Goal: Task Accomplishment & Management: Manage account settings

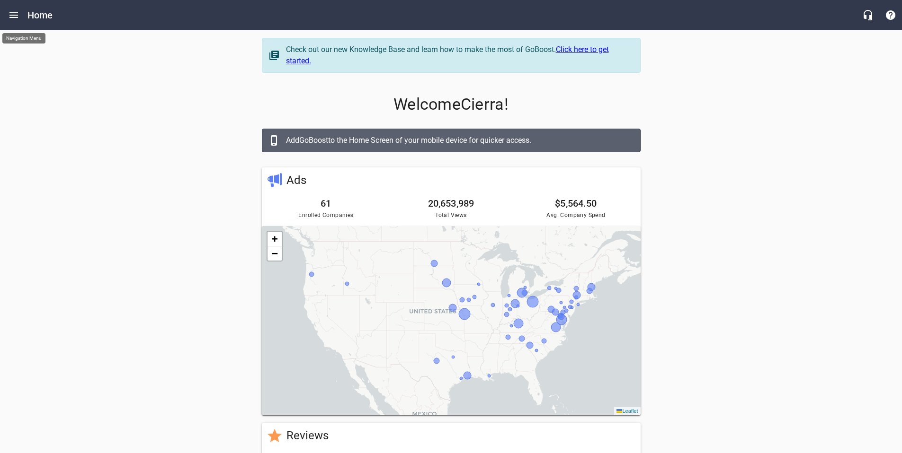
click at [12, 15] on icon "Open drawer" at bounding box center [13, 15] width 9 height 6
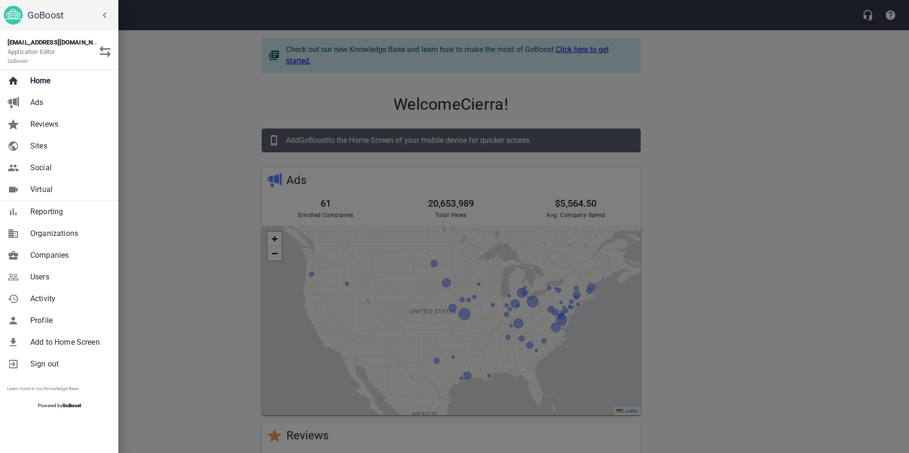
click at [54, 275] on span "Users" at bounding box center [68, 277] width 77 height 11
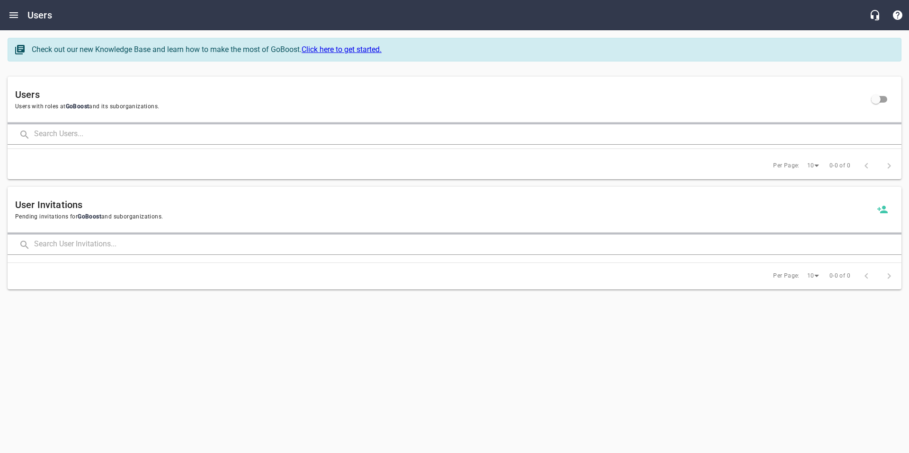
click at [106, 133] on input "text" at bounding box center [467, 134] width 867 height 20
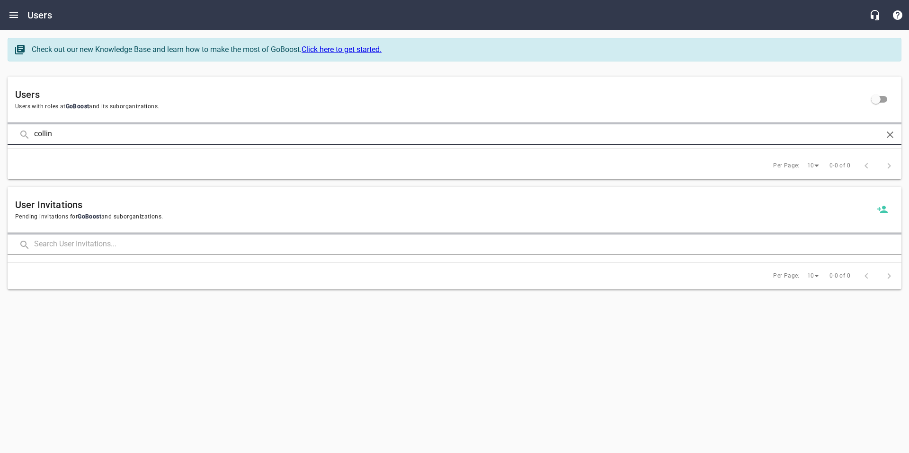
click button at bounding box center [0, 0] width 0 height 0
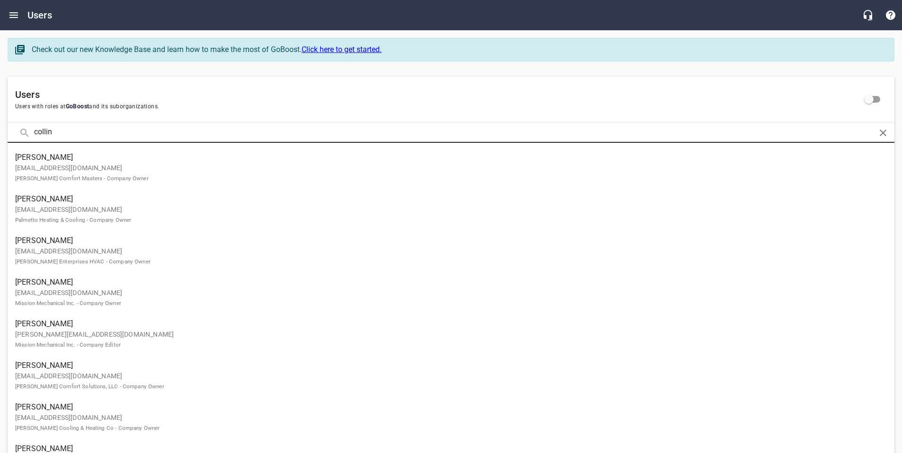
click at [87, 137] on input "collin" at bounding box center [450, 133] width 833 height 20
click button at bounding box center [0, 0] width 0 height 0
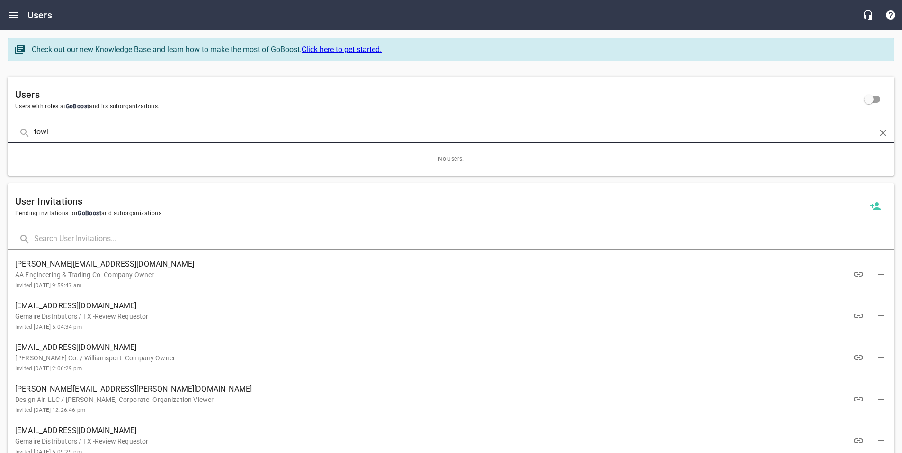
click at [222, 133] on input "towl" at bounding box center [450, 133] width 833 height 20
click button at bounding box center [0, 0] width 0 height 0
drag, startPoint x: 51, startPoint y: 131, endPoint x: 27, endPoint y: 129, distance: 24.7
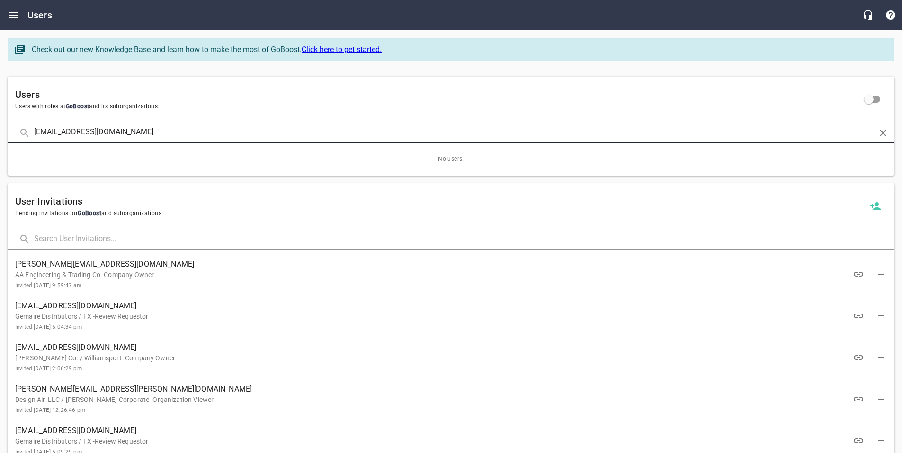
click at [27, 129] on div "collin@rmplv.com" at bounding box center [451, 133] width 886 height 20
type input "jason@rmplv.com"
click button at bounding box center [0, 0] width 0 height 0
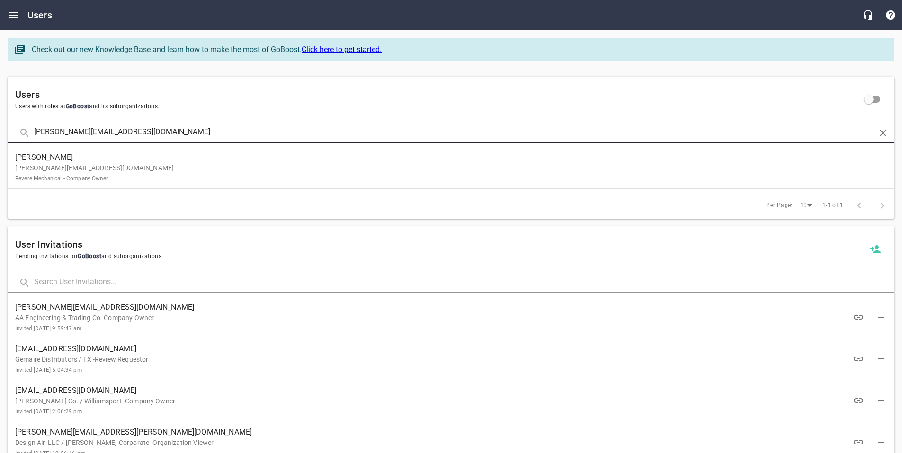
click at [32, 174] on p "jason@rmplv.com Revere Mechanical - Company Owner" at bounding box center [447, 173] width 864 height 20
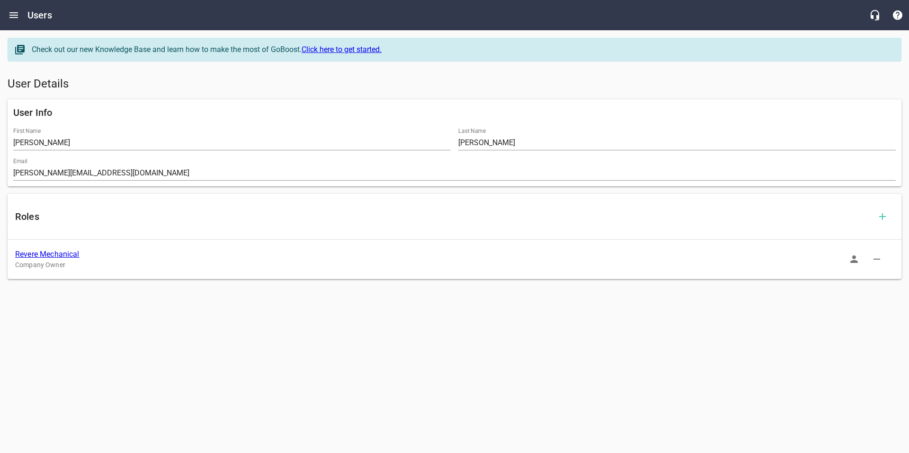
click at [61, 255] on link "Revere Mechanical" at bounding box center [47, 254] width 64 height 9
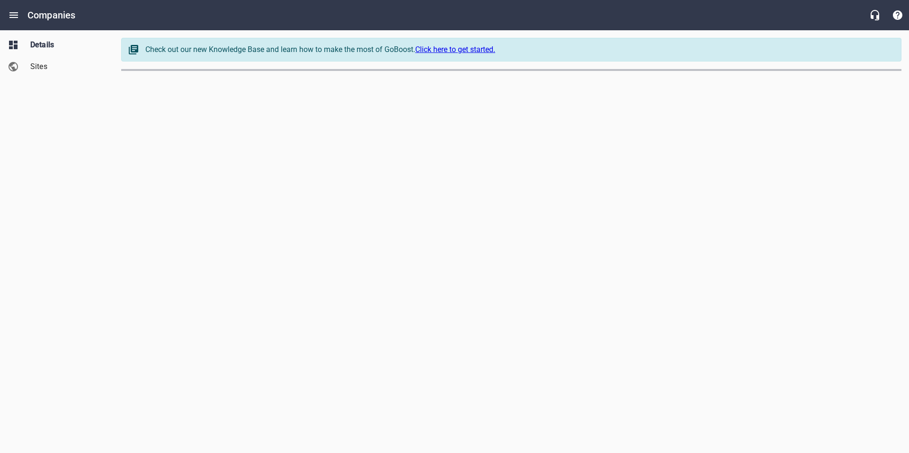
select select "Nevada"
select select "63"
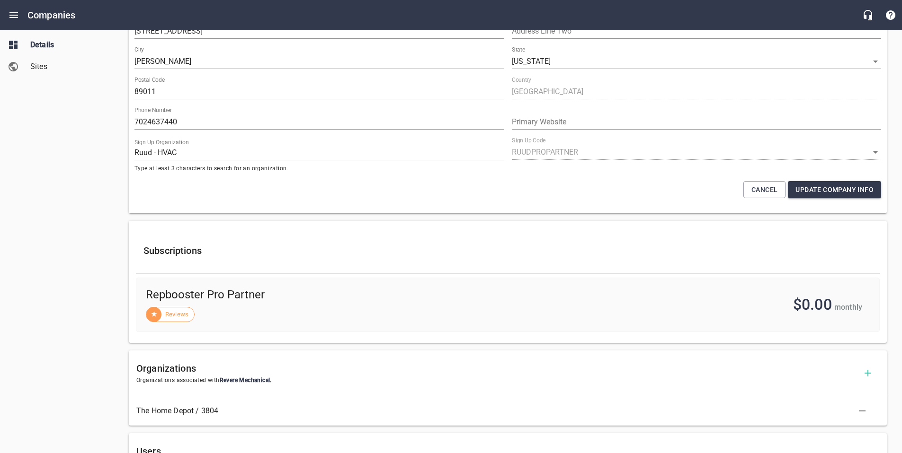
scroll to position [36, 0]
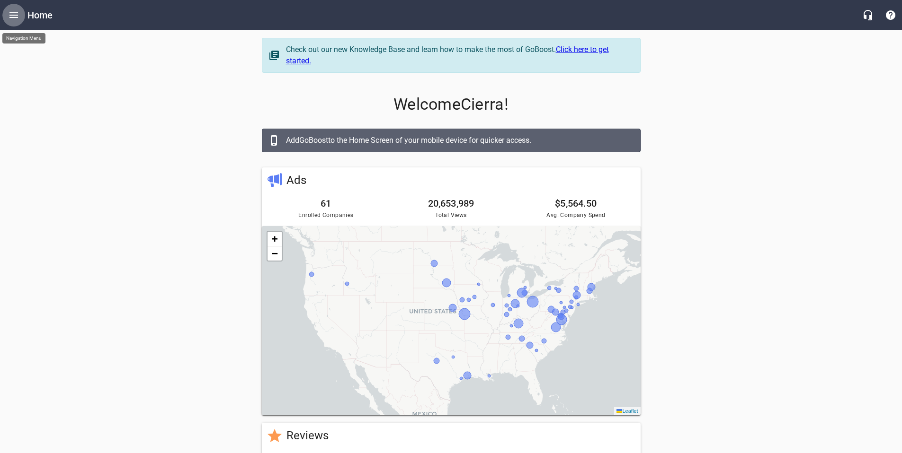
click at [11, 15] on icon "Open drawer" at bounding box center [13, 15] width 9 height 6
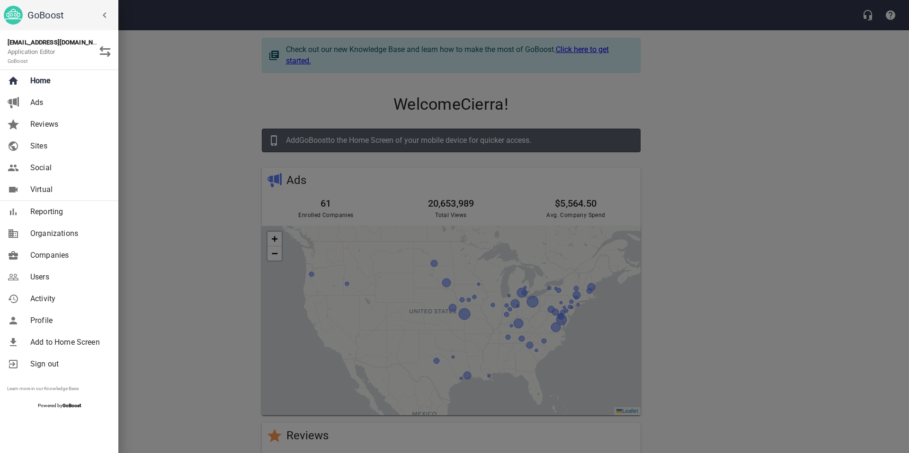
click at [34, 257] on span "Companies" at bounding box center [68, 255] width 77 height 11
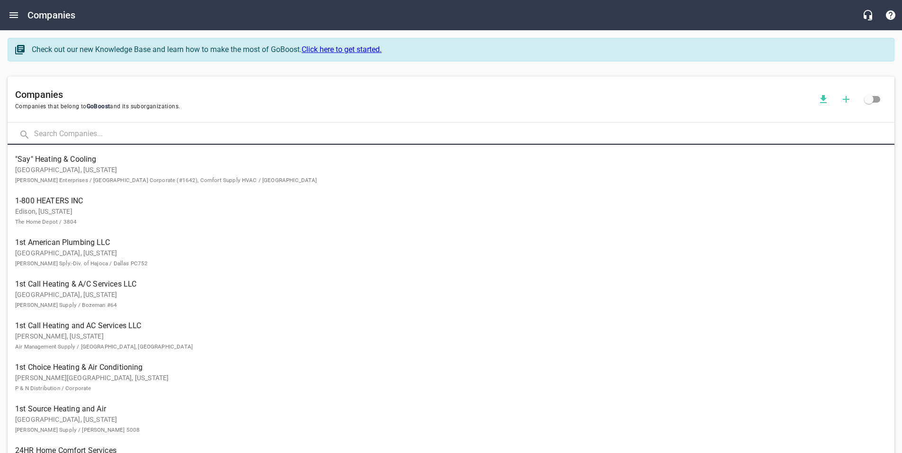
click at [109, 133] on input "text" at bounding box center [464, 134] width 860 height 20
type input "frontier plumbing"
click button at bounding box center [0, 0] width 0 height 0
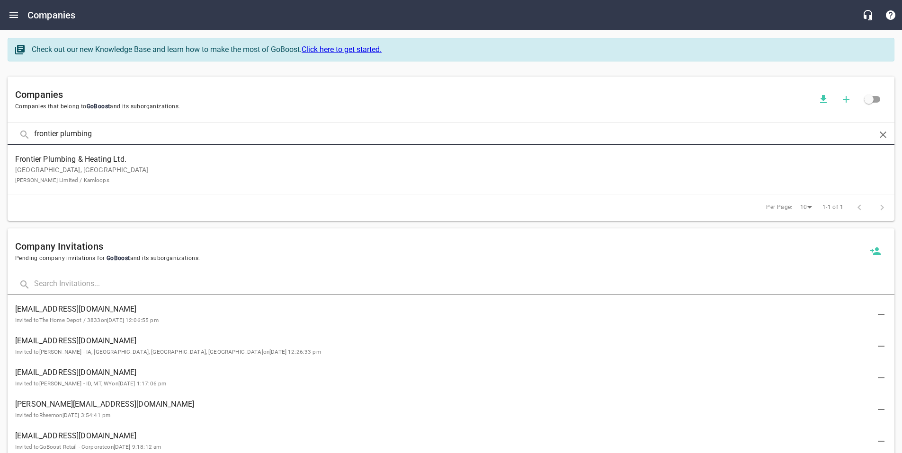
click at [132, 165] on p "[GEOGRAPHIC_DATA], [GEOGRAPHIC_DATA] [PERSON_NAME] Limited / Kamloops" at bounding box center [443, 175] width 856 height 20
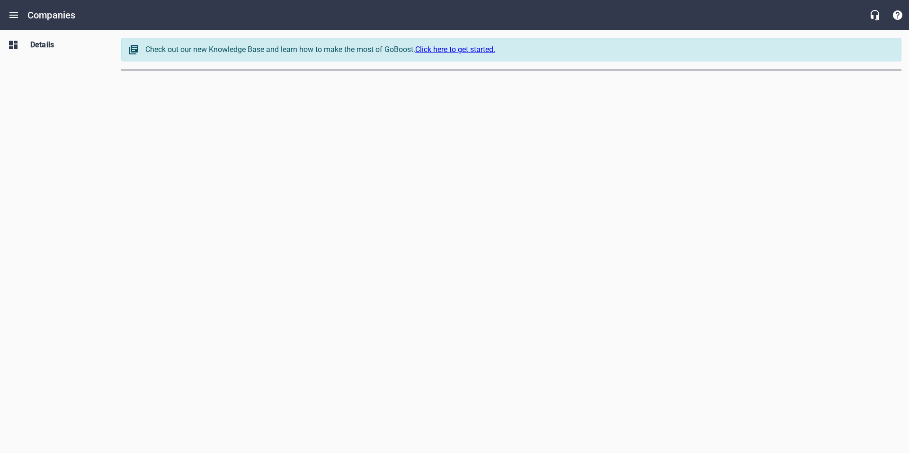
select select "[GEOGRAPHIC_DATA]"
select select "62"
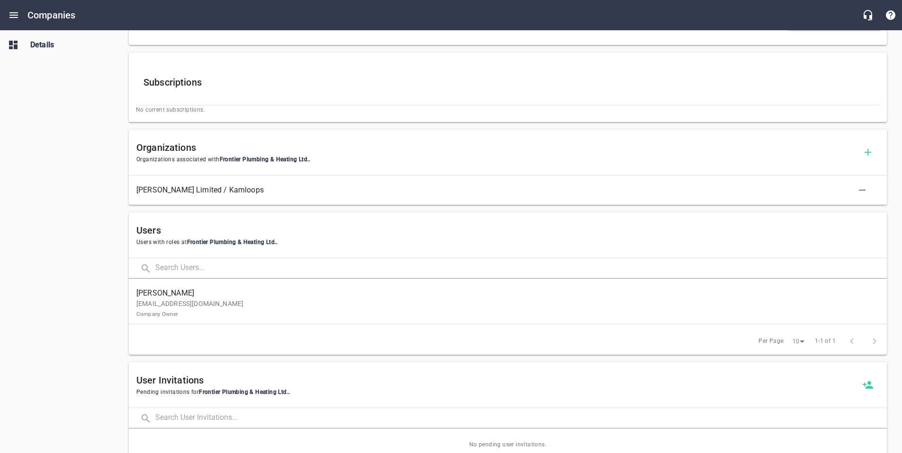
scroll to position [311, 0]
